Goal: Information Seeking & Learning: Learn about a topic

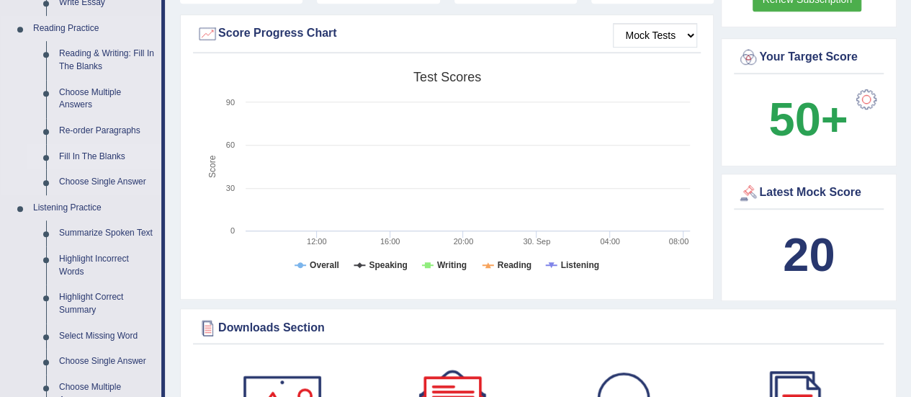
scroll to position [360, 0]
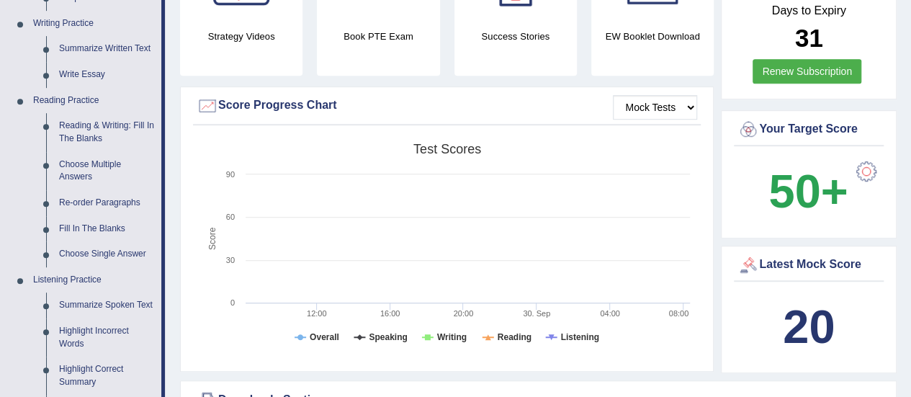
click at [80, 97] on link "Reading Practice" at bounding box center [94, 101] width 135 height 26
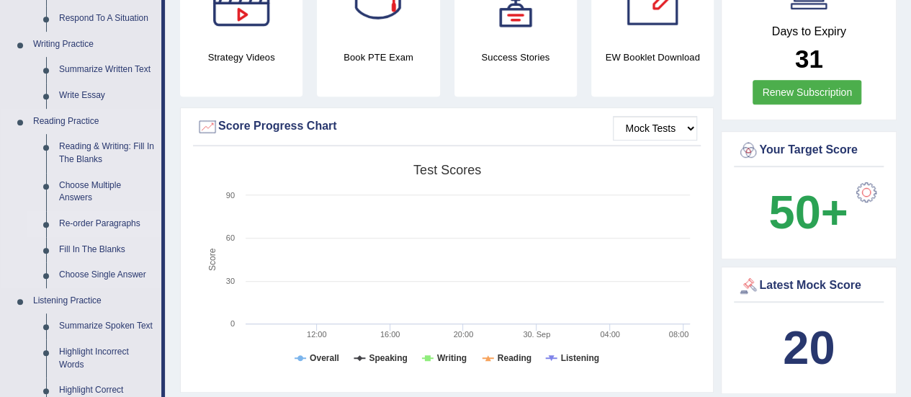
scroll to position [360, 0]
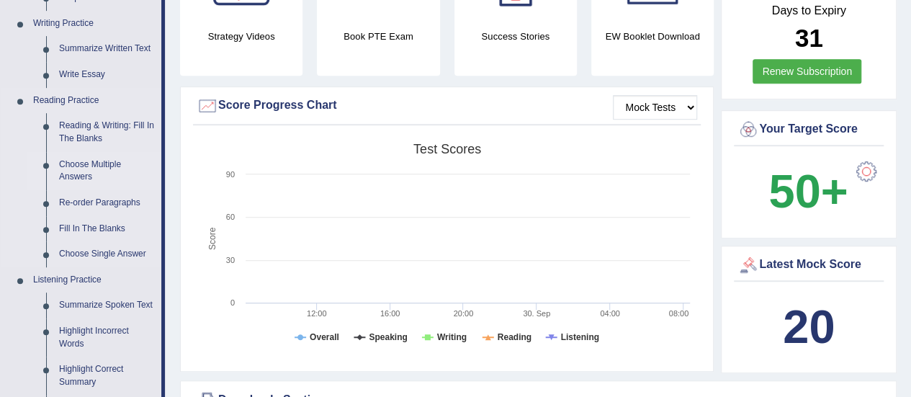
click at [95, 156] on link "Choose Multiple Answers" at bounding box center [107, 171] width 109 height 38
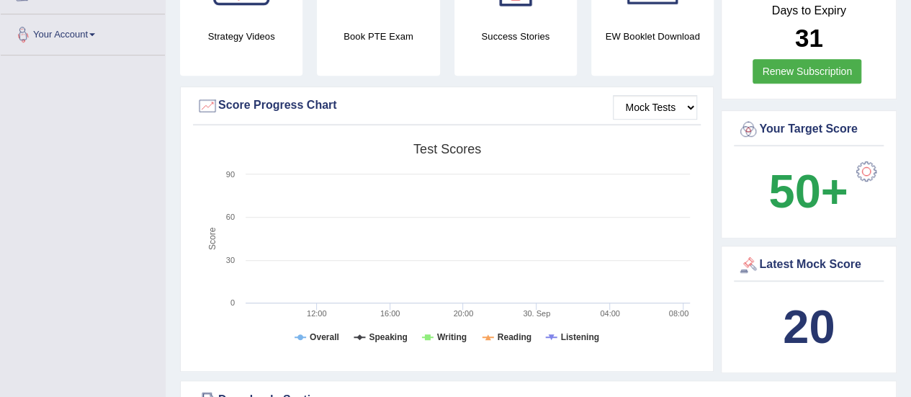
scroll to position [522, 0]
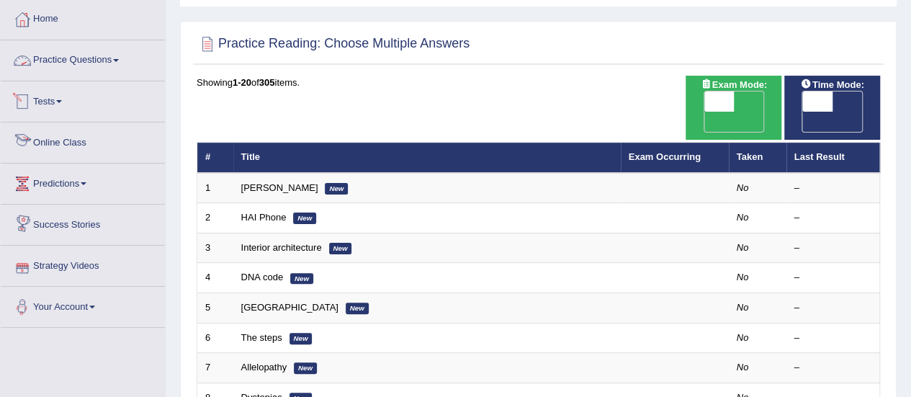
click at [46, 53] on link "Practice Questions" at bounding box center [83, 58] width 164 height 36
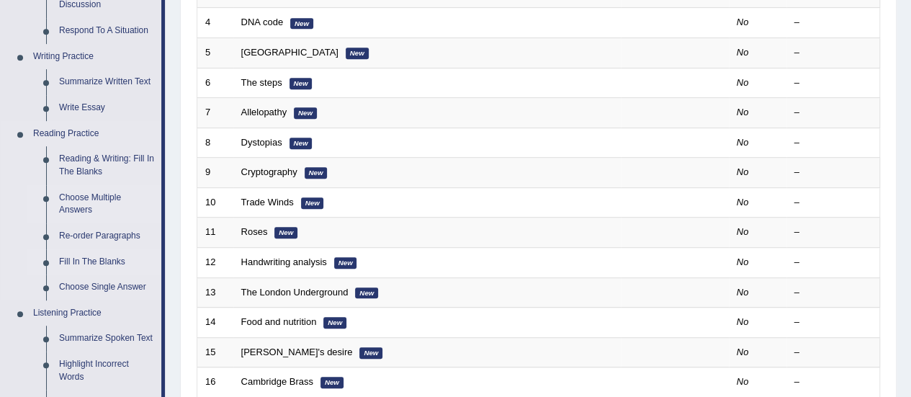
scroll to position [360, 0]
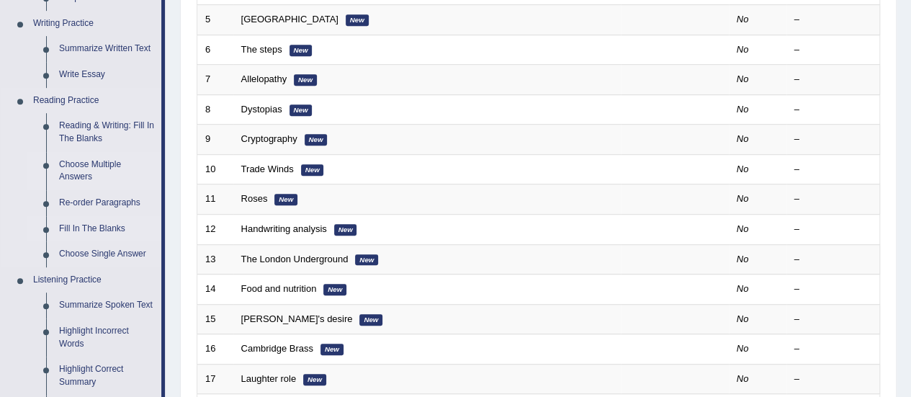
click at [108, 224] on link "Fill In The Blanks" at bounding box center [107, 229] width 109 height 26
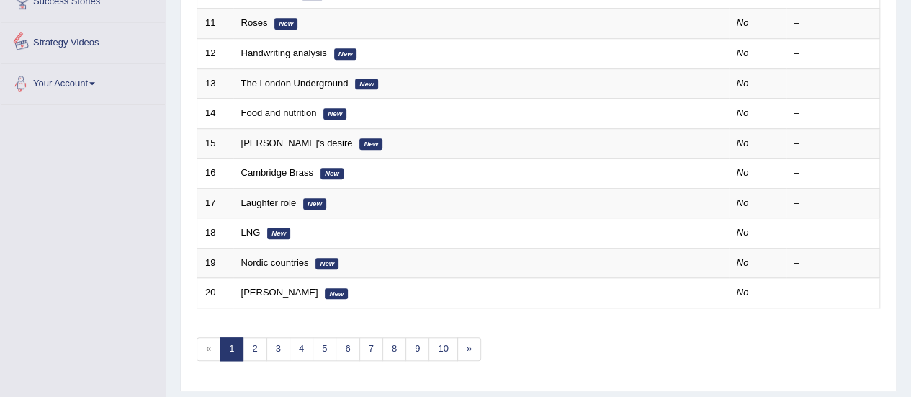
scroll to position [550, 0]
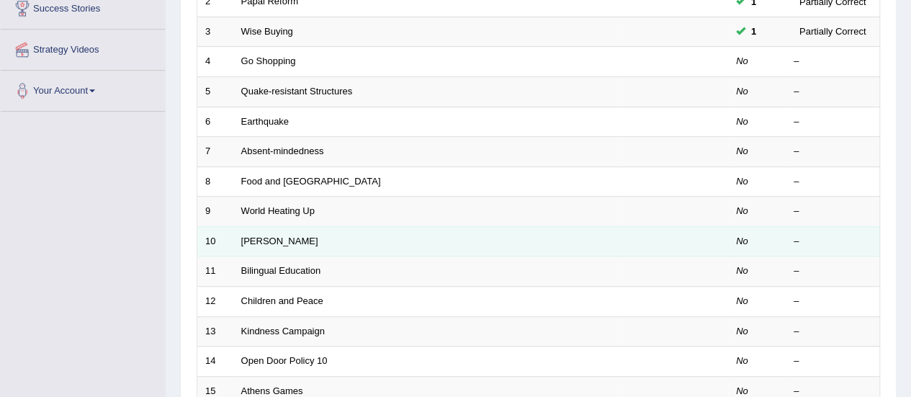
scroll to position [216, 0]
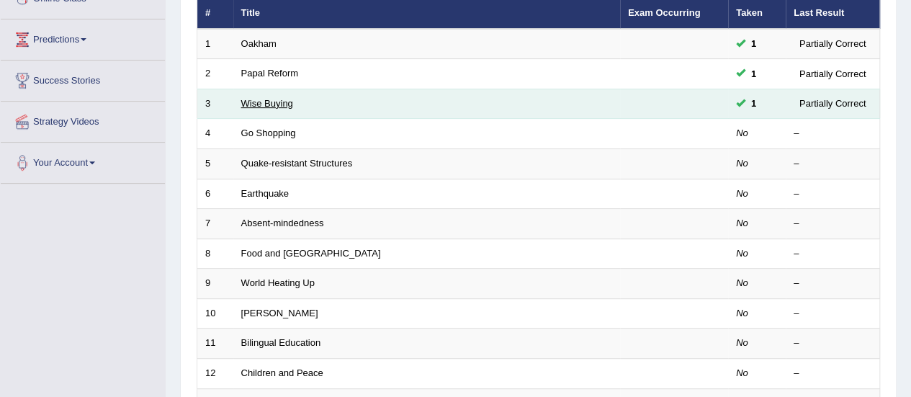
click at [269, 98] on link "Wise Buying" at bounding box center [267, 103] width 52 height 11
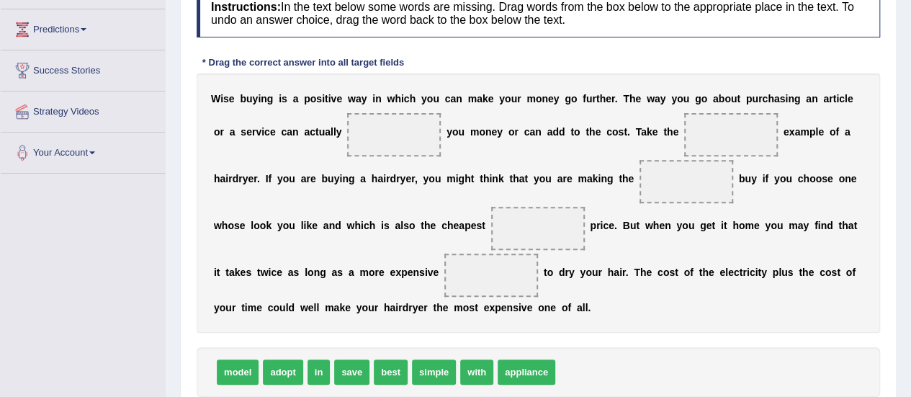
scroll to position [288, 0]
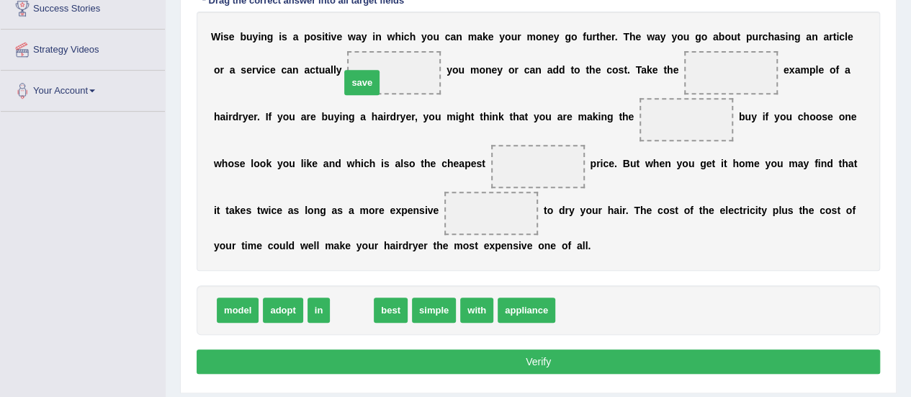
drag, startPoint x: 350, startPoint y: 313, endPoint x: 360, endPoint y: 86, distance: 227.9
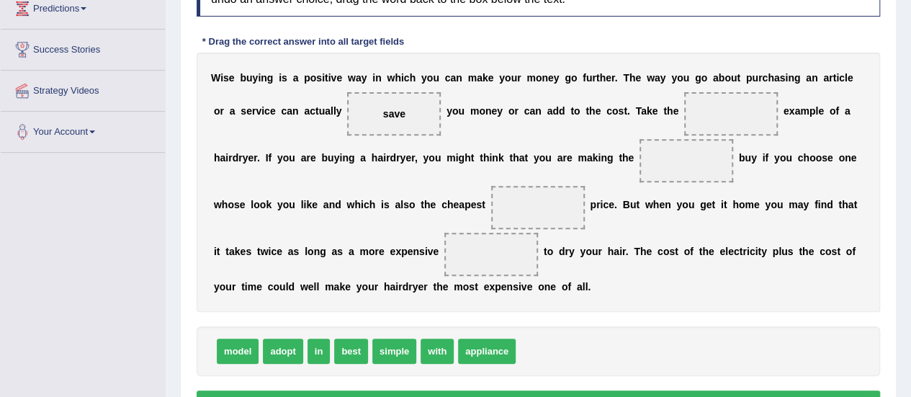
scroll to position [216, 0]
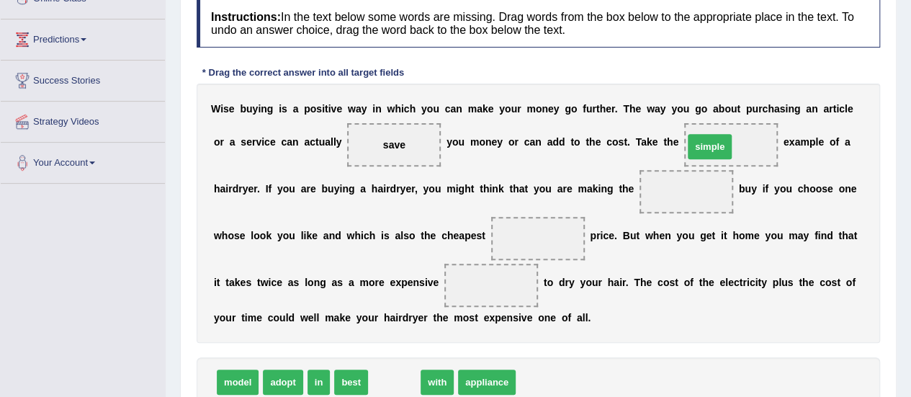
drag, startPoint x: 395, startPoint y: 379, endPoint x: 710, endPoint y: 143, distance: 393.3
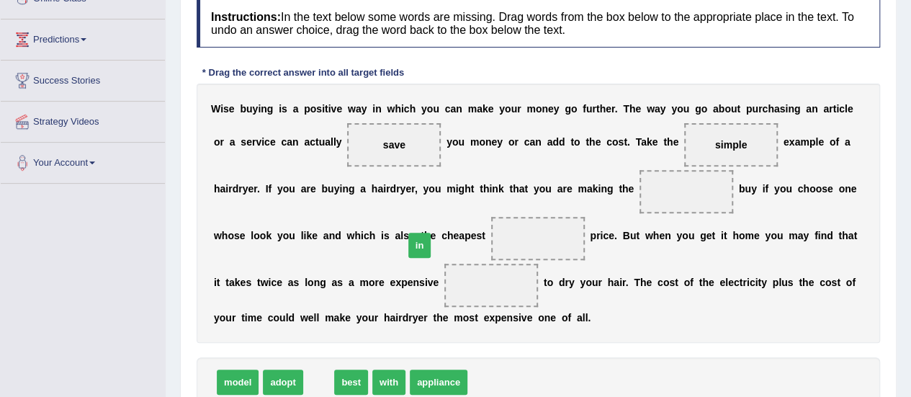
drag, startPoint x: 319, startPoint y: 381, endPoint x: 426, endPoint y: 243, distance: 174.7
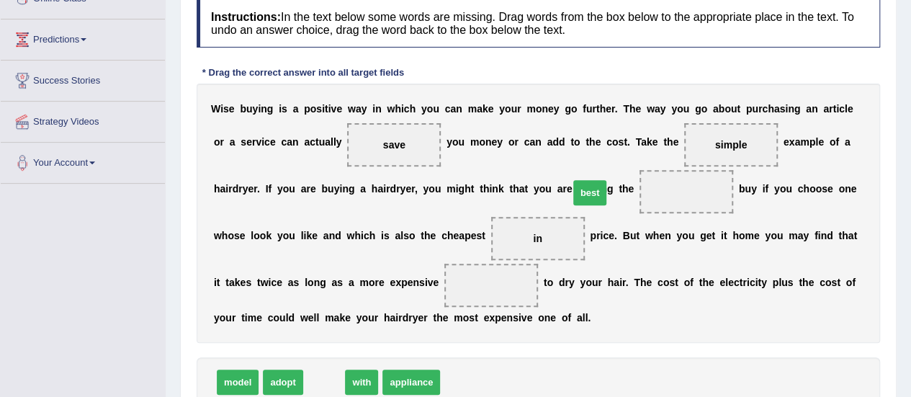
drag, startPoint x: 317, startPoint y: 380, endPoint x: 583, endPoint y: 190, distance: 326.5
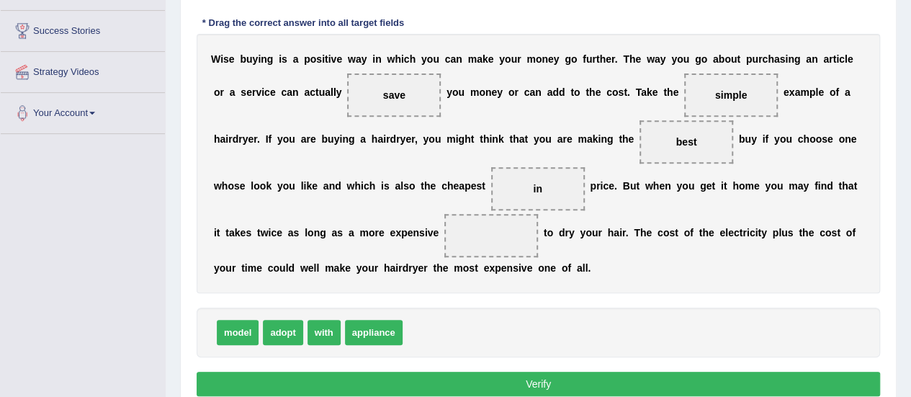
scroll to position [288, 0]
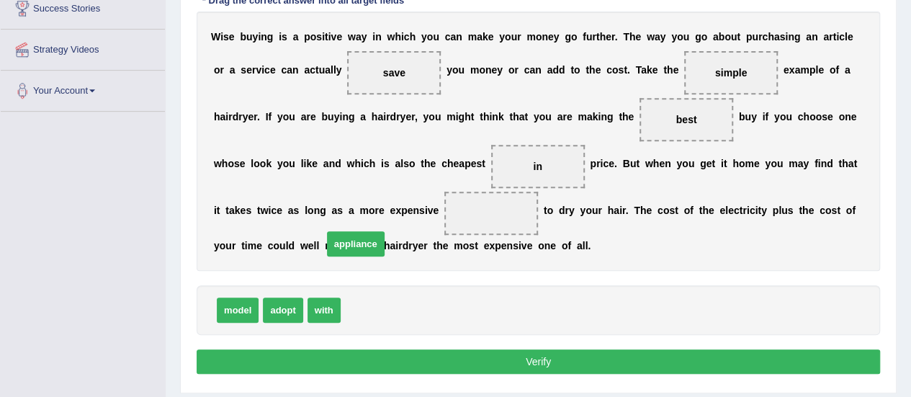
drag, startPoint x: 370, startPoint y: 308, endPoint x: 347, endPoint y: 220, distance: 90.7
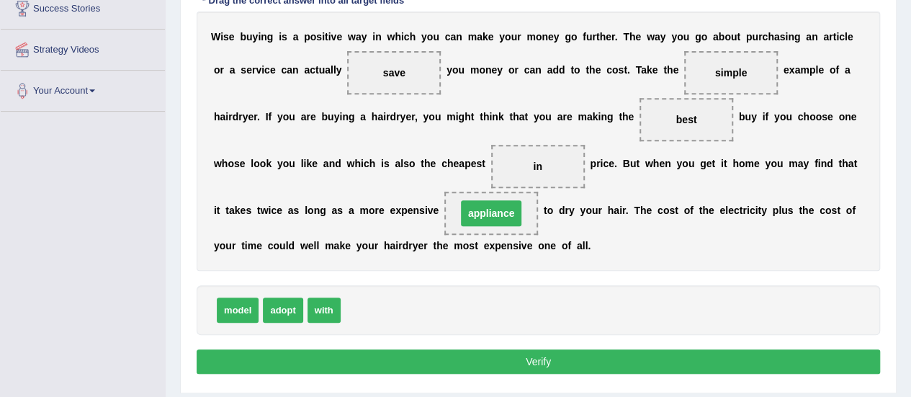
click at [461, 217] on span "appliance" at bounding box center [491, 213] width 61 height 26
click at [539, 361] on button "Verify" at bounding box center [539, 361] width 684 height 24
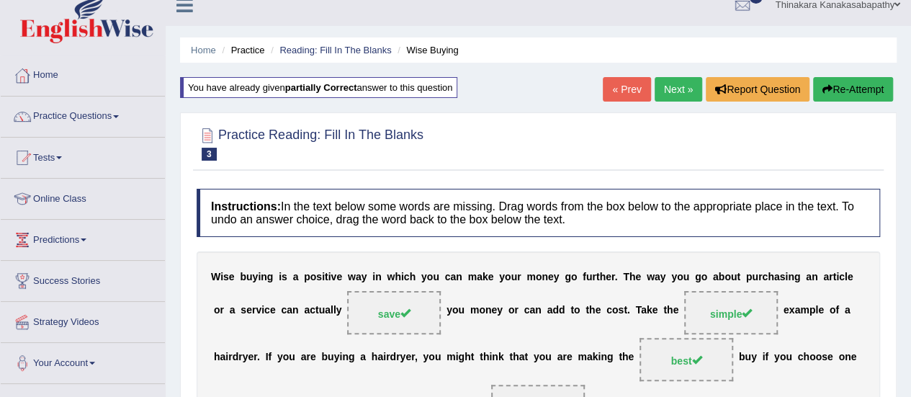
scroll to position [0, 0]
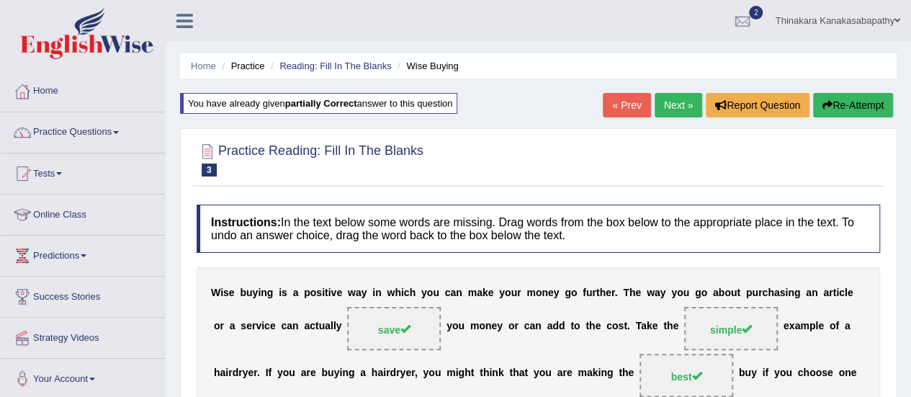
click at [256, 64] on li "Practice" at bounding box center [241, 66] width 46 height 14
click at [104, 130] on link "Practice Questions" at bounding box center [83, 130] width 164 height 36
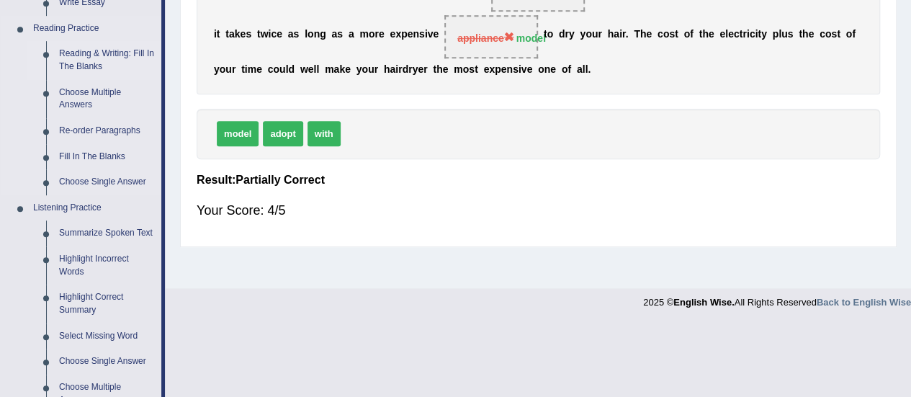
scroll to position [360, 0]
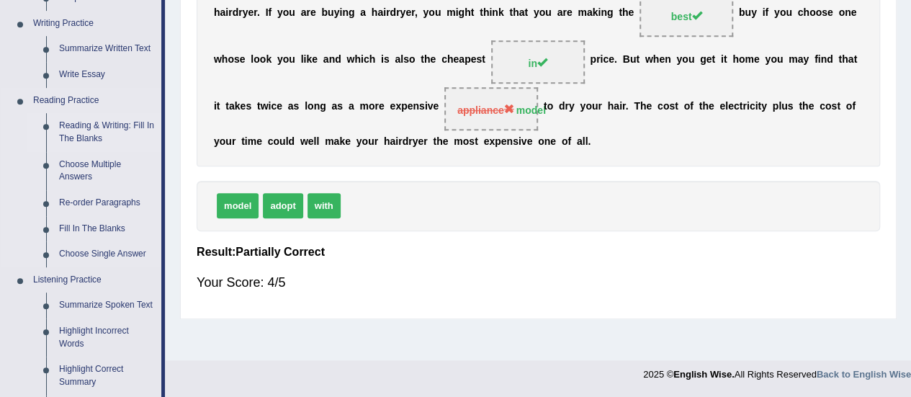
click at [102, 128] on link "Reading & Writing: Fill In The Blanks" at bounding box center [107, 132] width 109 height 38
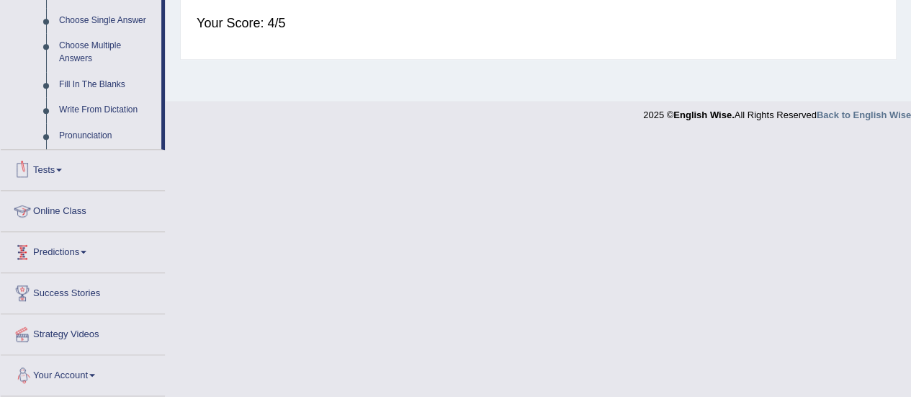
scroll to position [617, 0]
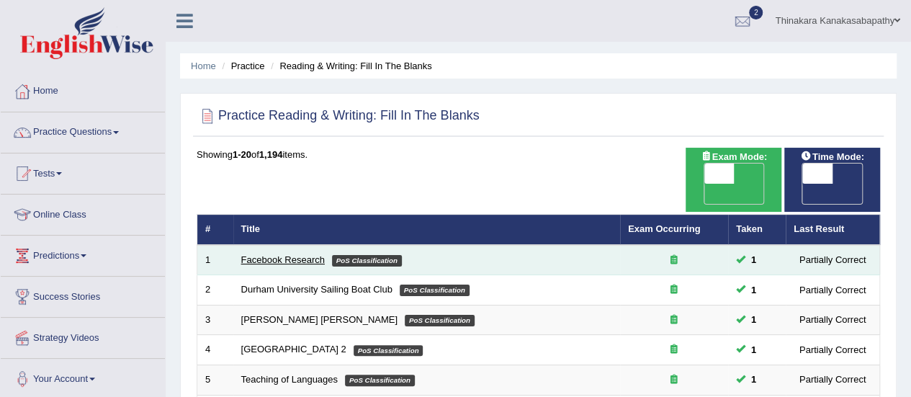
click at [293, 254] on link "Facebook Research" at bounding box center [283, 259] width 84 height 11
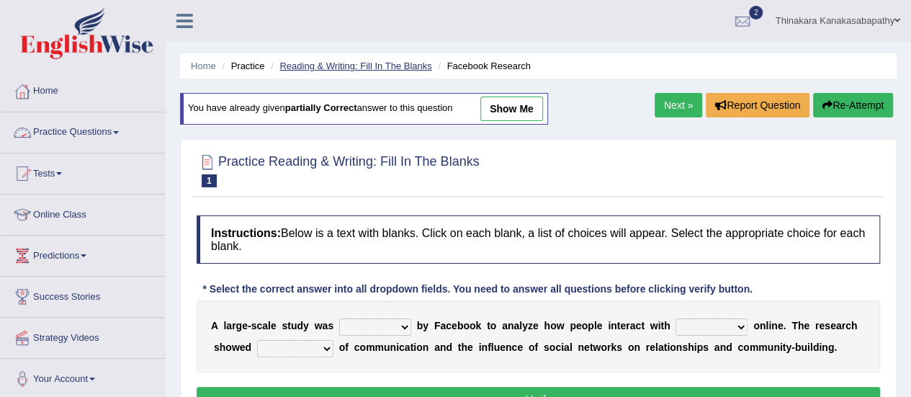
click at [344, 63] on link "Reading & Writing: Fill In The Blanks" at bounding box center [356, 66] width 152 height 11
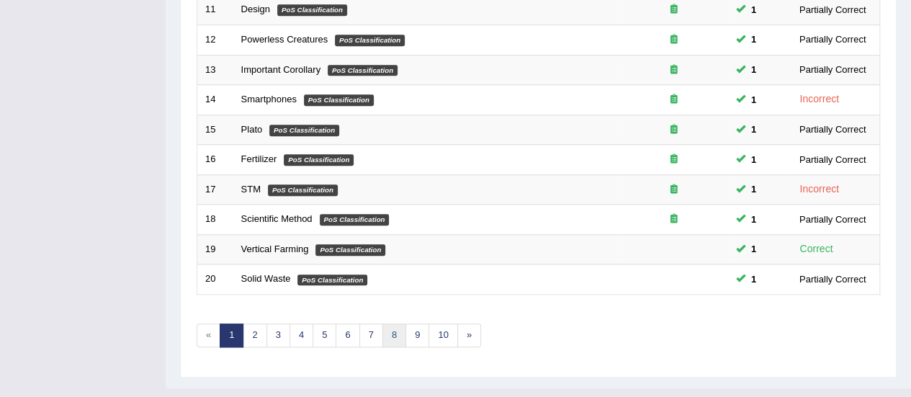
click at [388, 324] on link "8" at bounding box center [395, 336] width 24 height 24
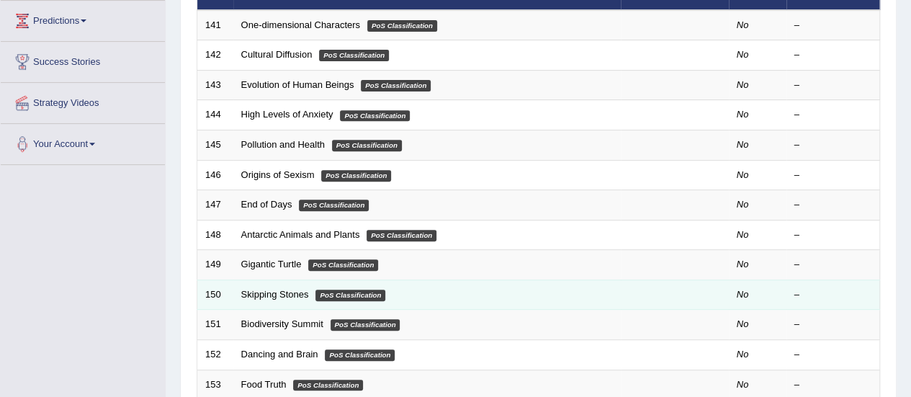
scroll to position [216, 0]
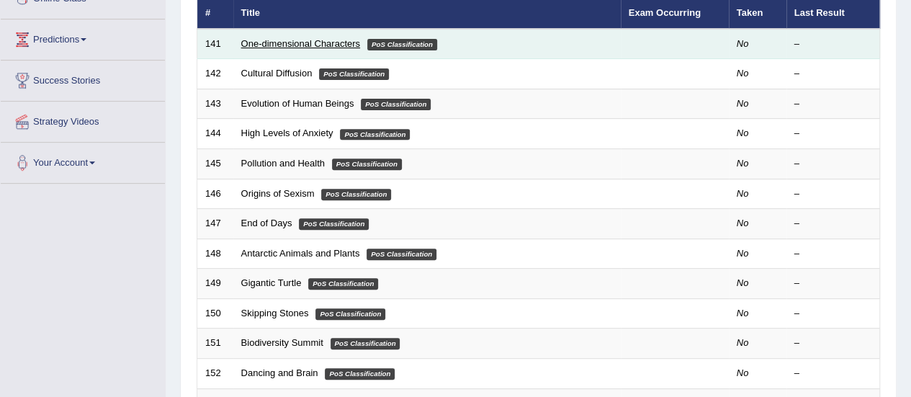
click at [308, 38] on link "One-dimensional Characters" at bounding box center [300, 43] width 119 height 11
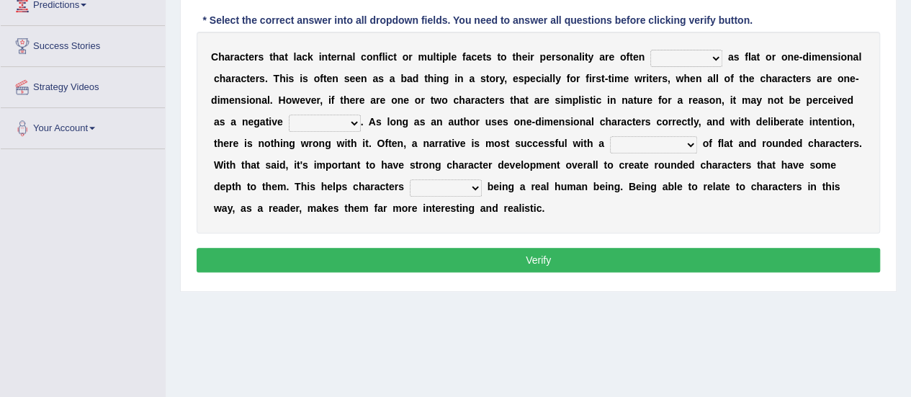
scroll to position [179, 0]
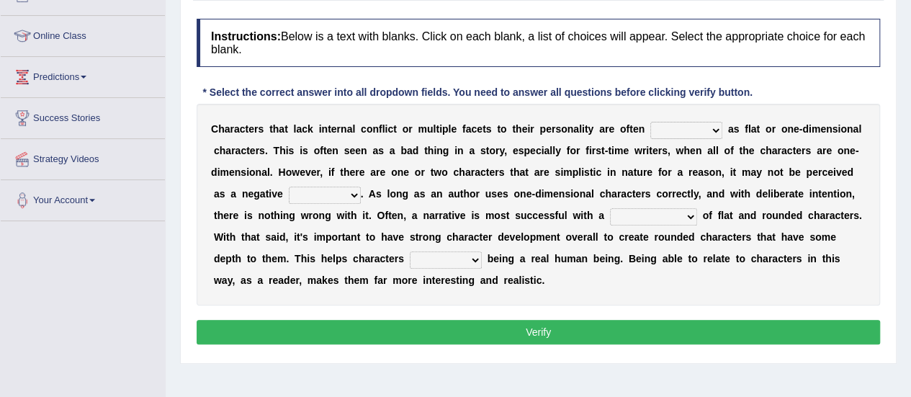
click at [676, 127] on select "enacted functioned dubbed acted" at bounding box center [687, 130] width 72 height 17
click at [684, 125] on select "enacted functioned dubbed acted" at bounding box center [687, 130] width 72 height 17
select select "functioned"
click at [651, 122] on select "enacted functioned dubbed acted" at bounding box center [687, 130] width 72 height 17
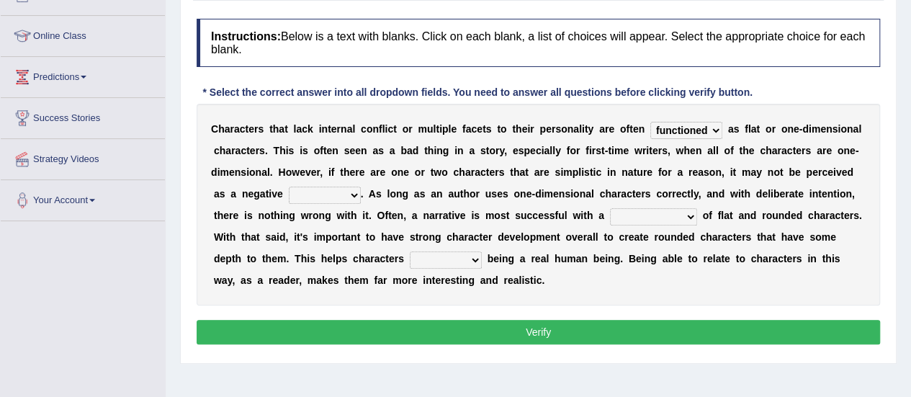
click at [306, 187] on select "mop bait audience trait" at bounding box center [325, 195] width 72 height 17
click at [305, 193] on select "mop bait audience trait" at bounding box center [325, 195] width 72 height 17
click at [431, 195] on b "a" at bounding box center [434, 194] width 6 height 12
click at [610, 215] on select "rejuvenation determination inclination combination" at bounding box center [653, 216] width 87 height 17
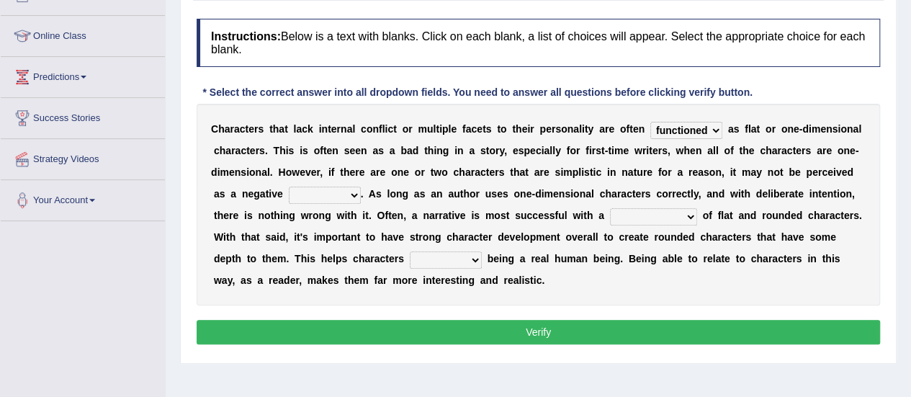
select select "combination"
click at [610, 208] on select "rejuvenation determination inclination combination" at bounding box center [653, 216] width 87 height 17
click at [410, 251] on select "intimidate humiliate imitate instate" at bounding box center [446, 259] width 72 height 17
select select "intimidate"
click at [410, 251] on select "intimidate humiliate imitate instate" at bounding box center [446, 259] width 72 height 17
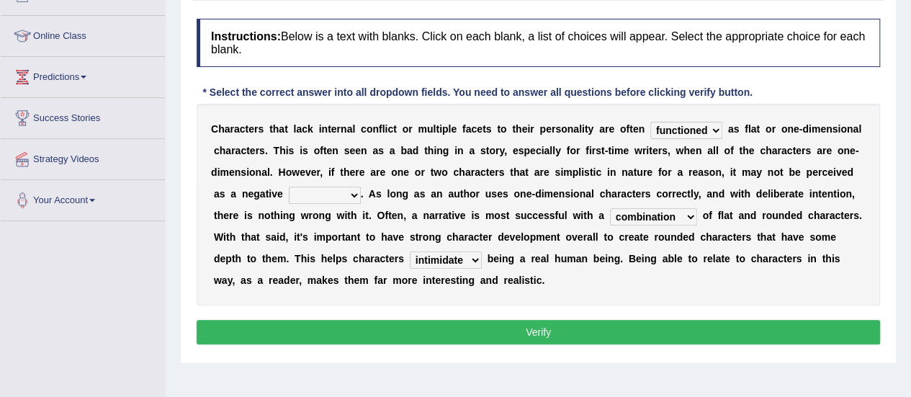
click at [316, 191] on select "mop bait audience trait" at bounding box center [325, 195] width 72 height 17
select select "audience"
click at [289, 187] on select "mop bait audience trait" at bounding box center [325, 195] width 72 height 17
click at [542, 332] on button "Verify" at bounding box center [539, 332] width 684 height 24
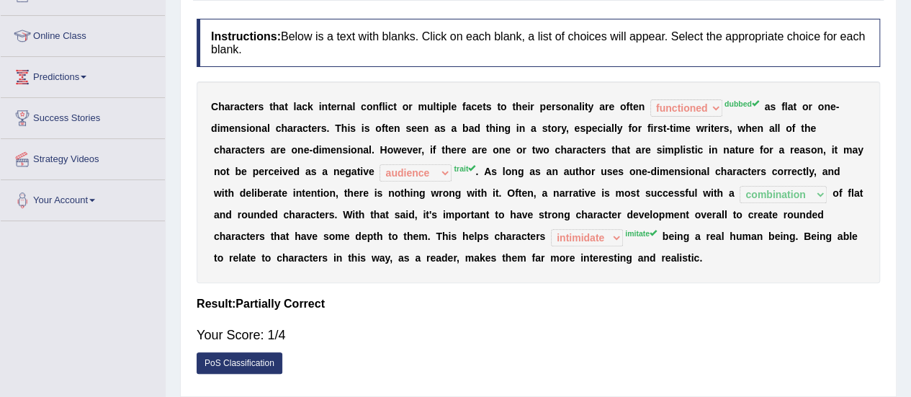
click at [454, 168] on sup "trait" at bounding box center [465, 168] width 22 height 9
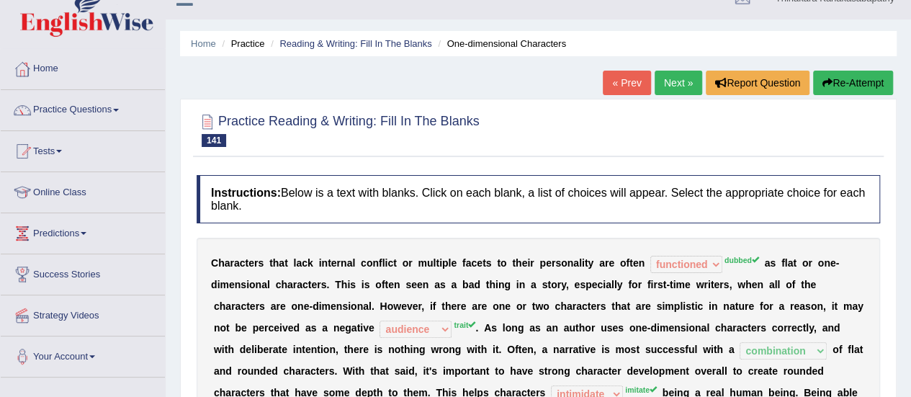
scroll to position [0, 0]
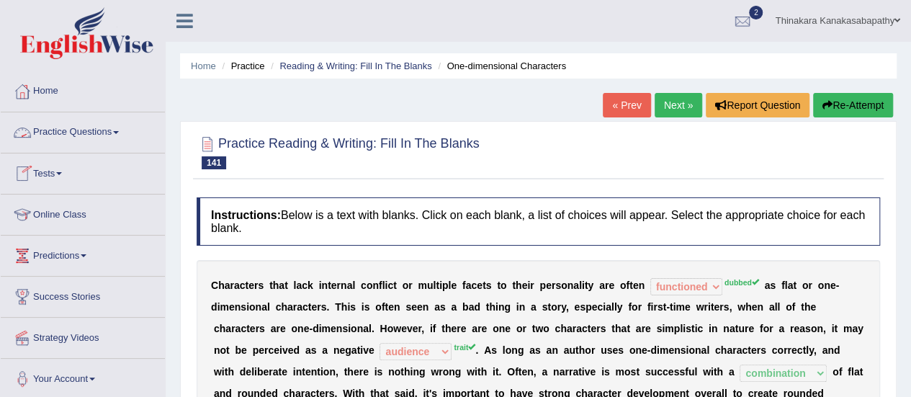
click at [94, 129] on link "Practice Questions" at bounding box center [83, 130] width 164 height 36
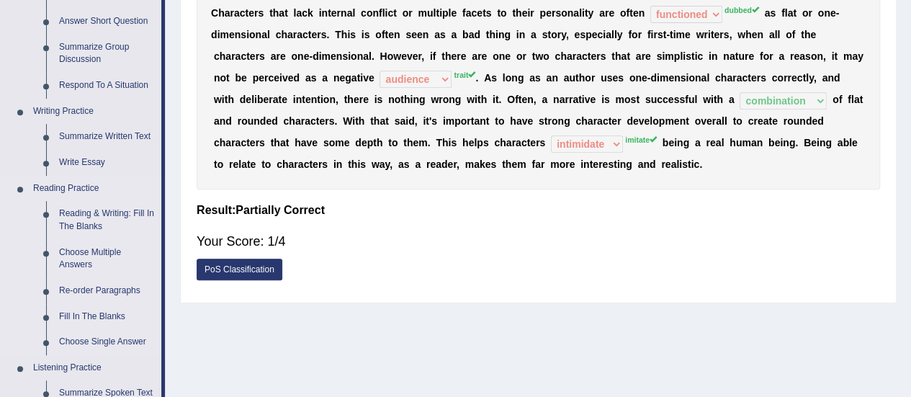
scroll to position [288, 0]
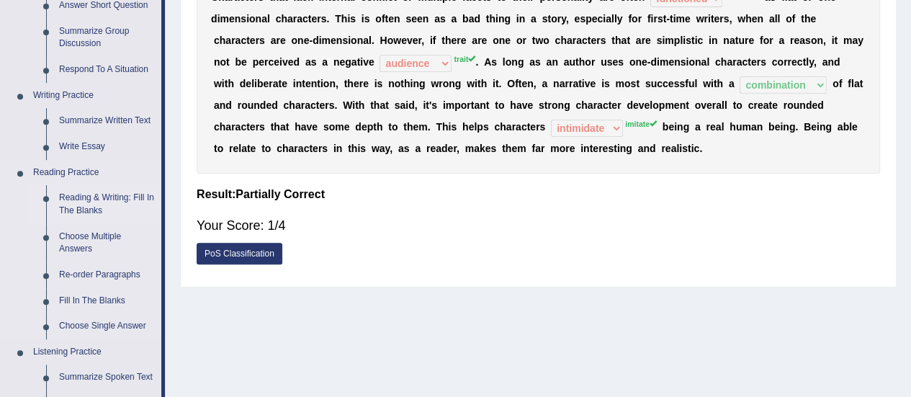
click at [98, 200] on link "Reading & Writing: Fill In The Blanks" at bounding box center [107, 204] width 109 height 38
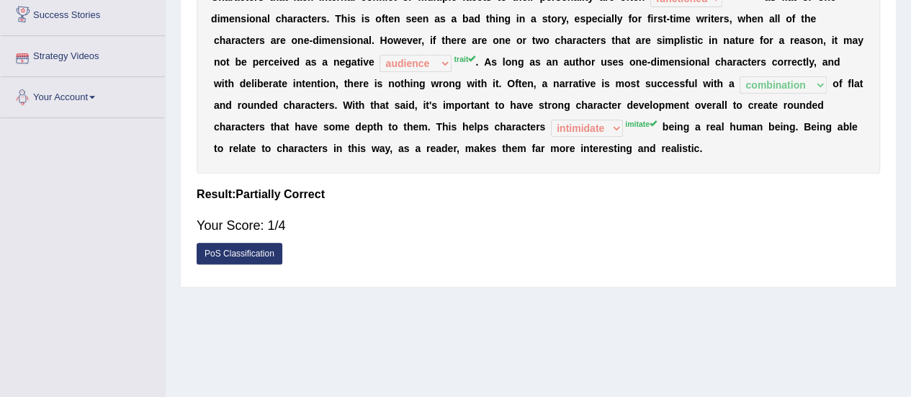
scroll to position [313, 0]
